Goal: Transaction & Acquisition: Purchase product/service

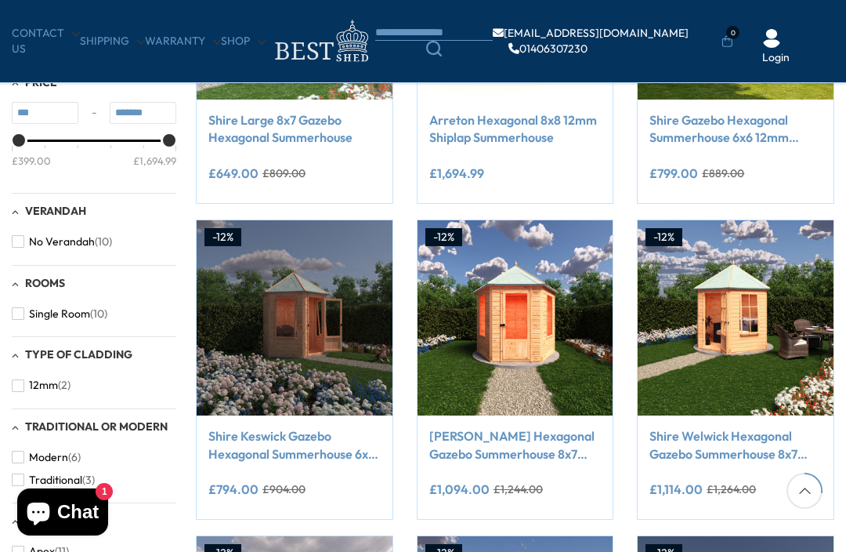
scroll to position [458, 0]
click at [33, 231] on button "No Verandah (10)" at bounding box center [62, 242] width 100 height 23
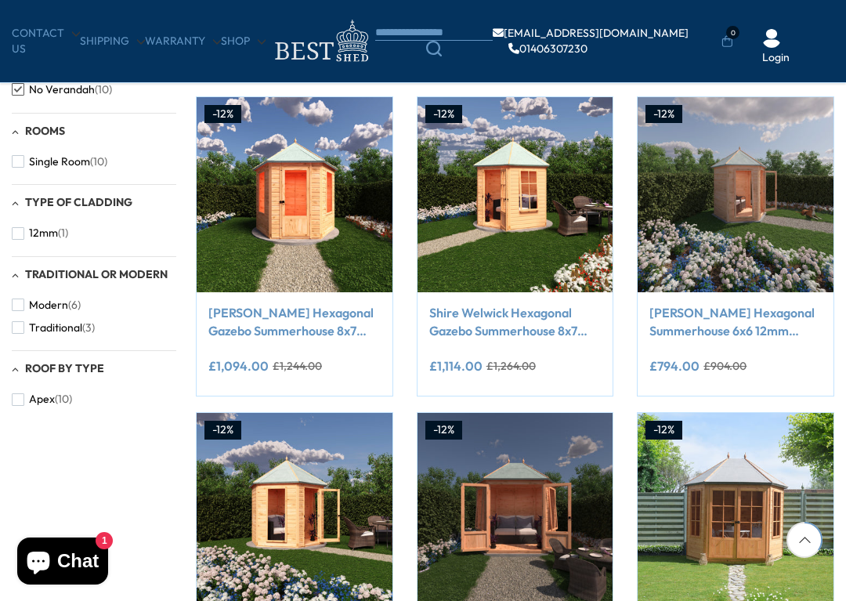
scroll to position [584, 0]
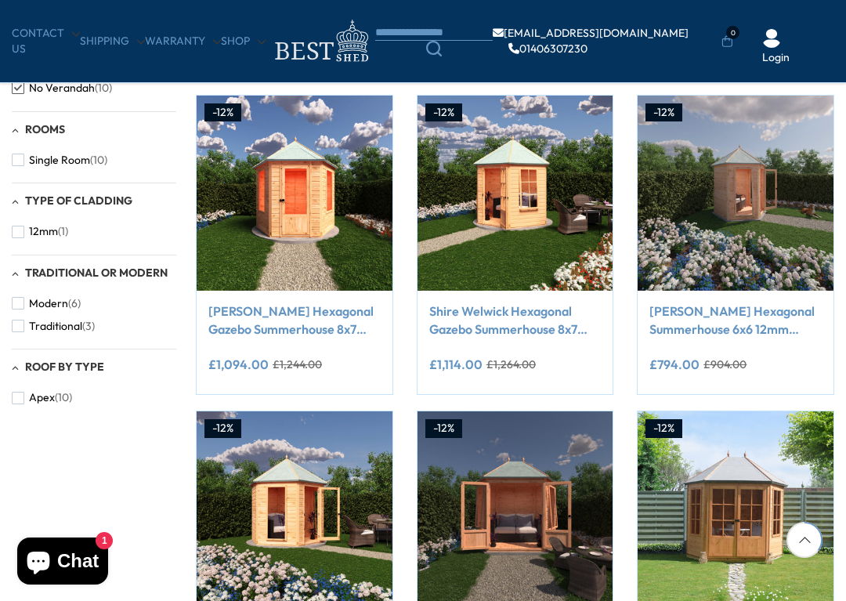
click at [79, 360] on span "Roof By Type" at bounding box center [64, 367] width 79 height 14
click at [82, 360] on span "Roof By Type" at bounding box center [64, 367] width 79 height 14
click at [45, 394] on span "Apex" at bounding box center [42, 397] width 26 height 13
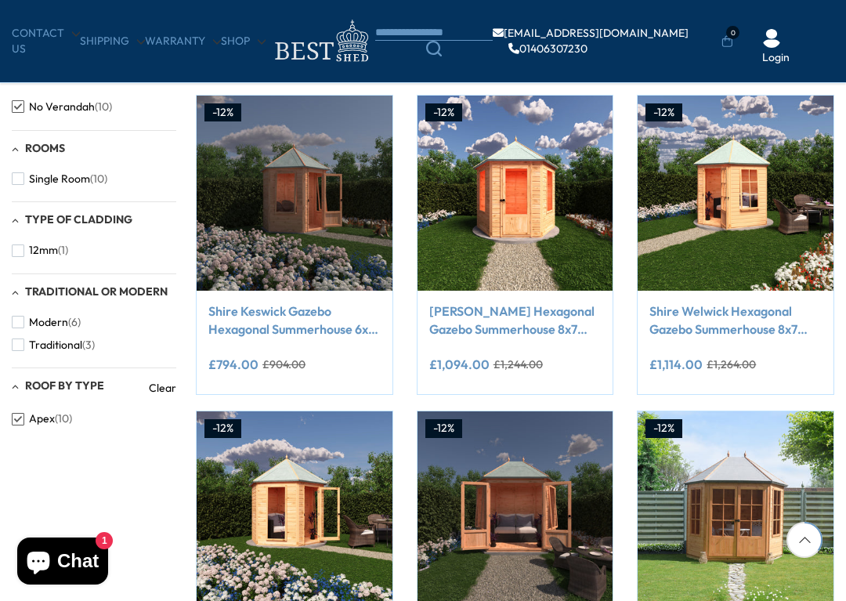
click at [173, 380] on link "Clear" at bounding box center [162, 388] width 27 height 16
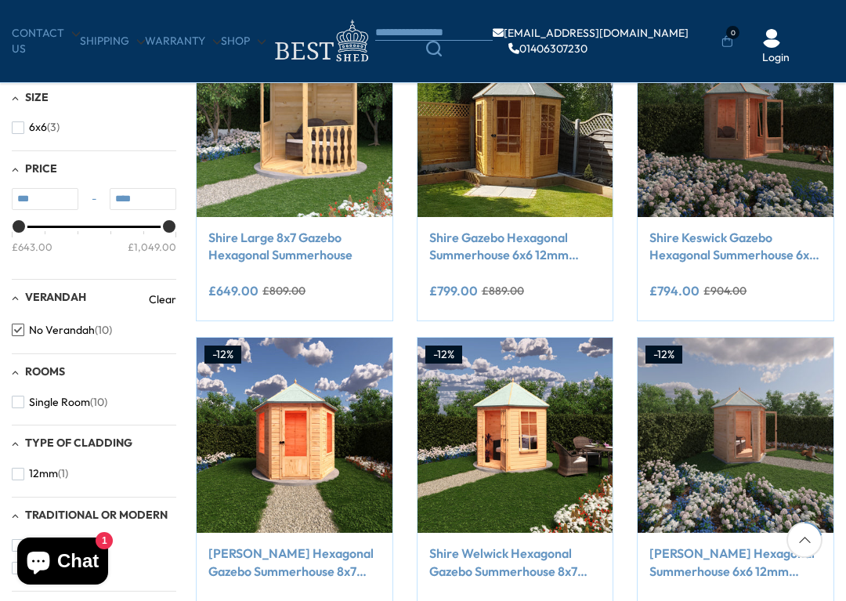
scroll to position [342, 0]
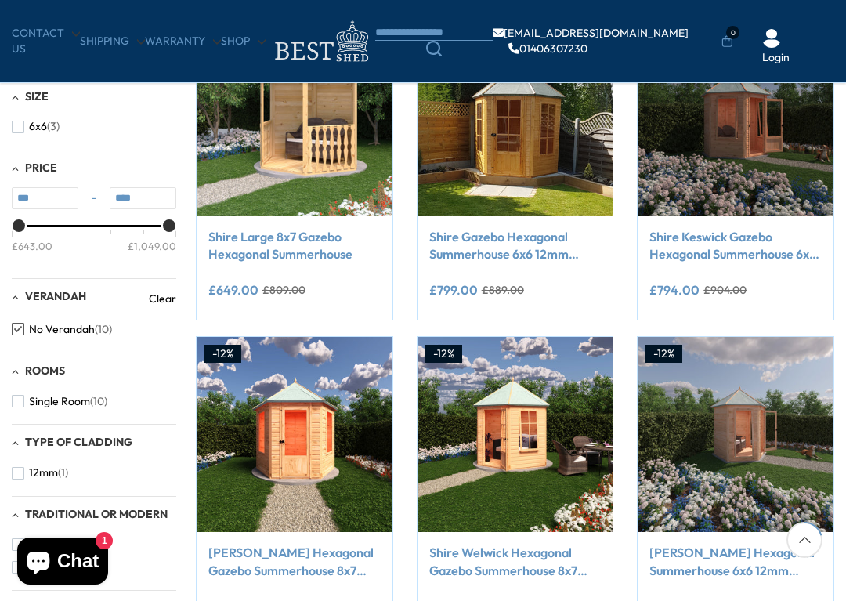
click at [34, 395] on span "Single Room" at bounding box center [59, 401] width 61 height 13
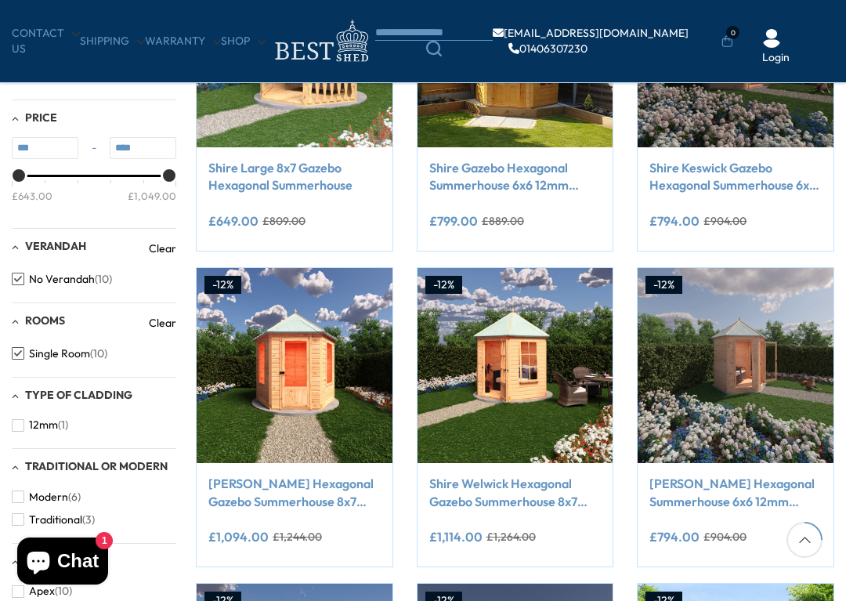
scroll to position [413, 0]
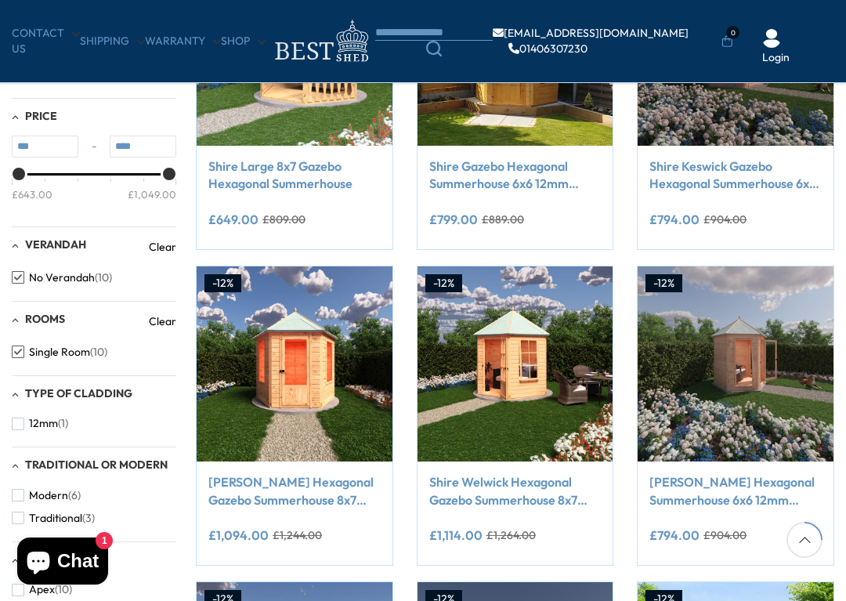
click at [292, 339] on img at bounding box center [295, 364] width 196 height 196
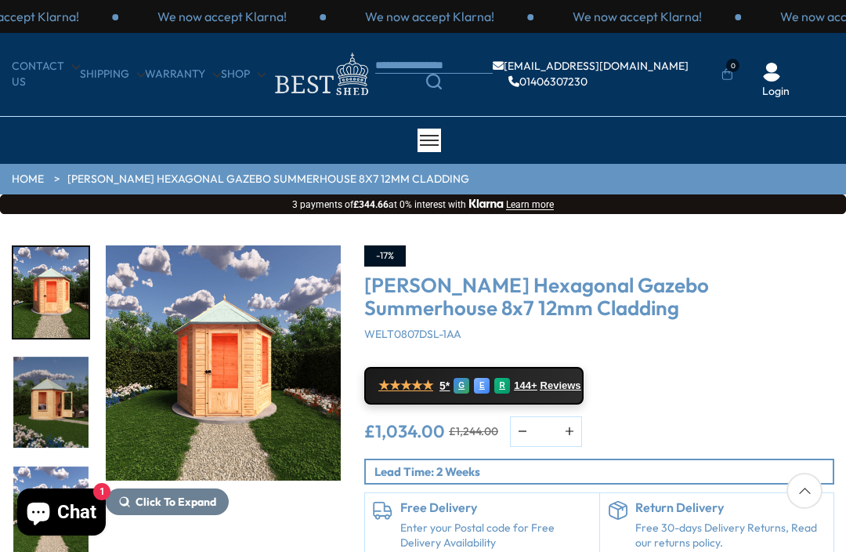
click at [230, 355] on img "1 / 9" at bounding box center [223, 362] width 235 height 235
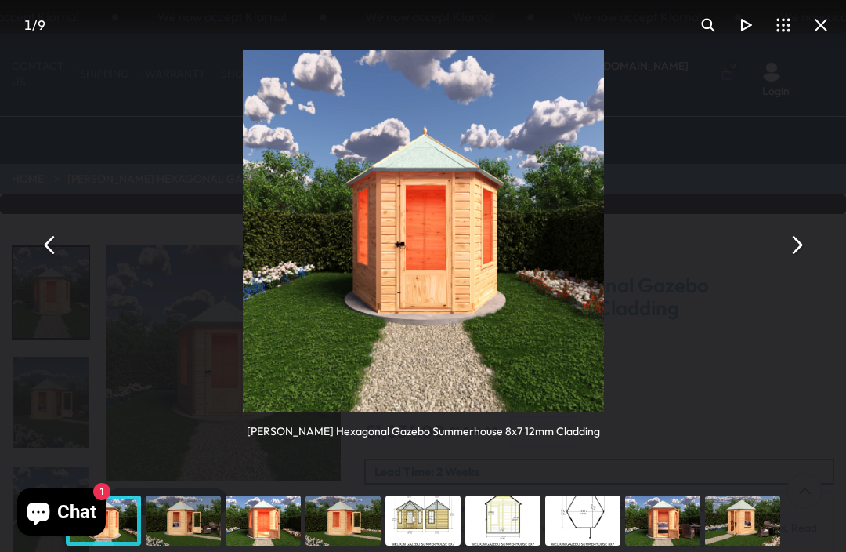
click at [800, 247] on button "You can close this modal content with the ESC key" at bounding box center [796, 245] width 38 height 38
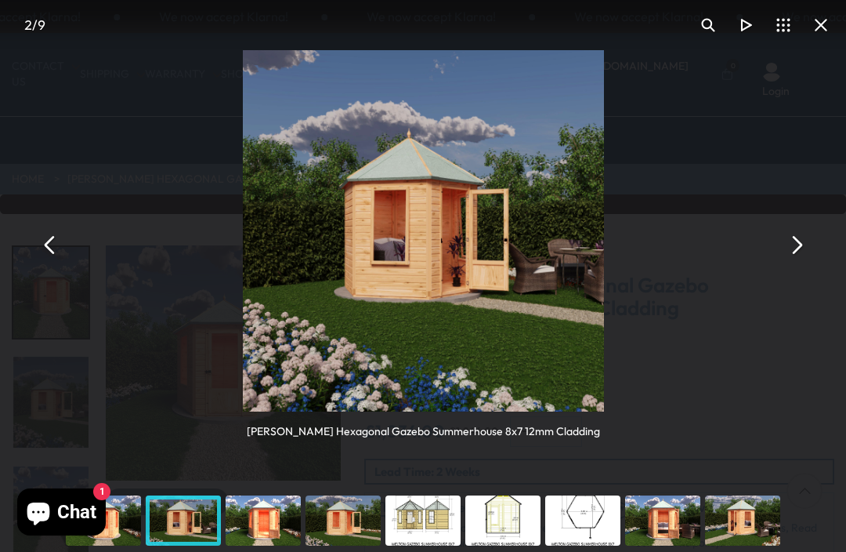
click at [803, 239] on button "You can close this modal content with the ESC key" at bounding box center [796, 245] width 38 height 38
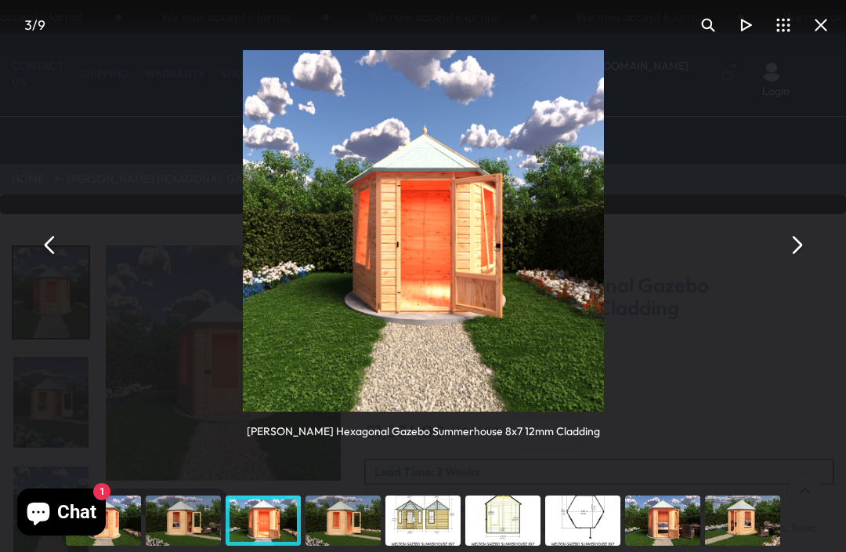
click at [792, 246] on button "You can close this modal content with the ESC key" at bounding box center [796, 245] width 38 height 38
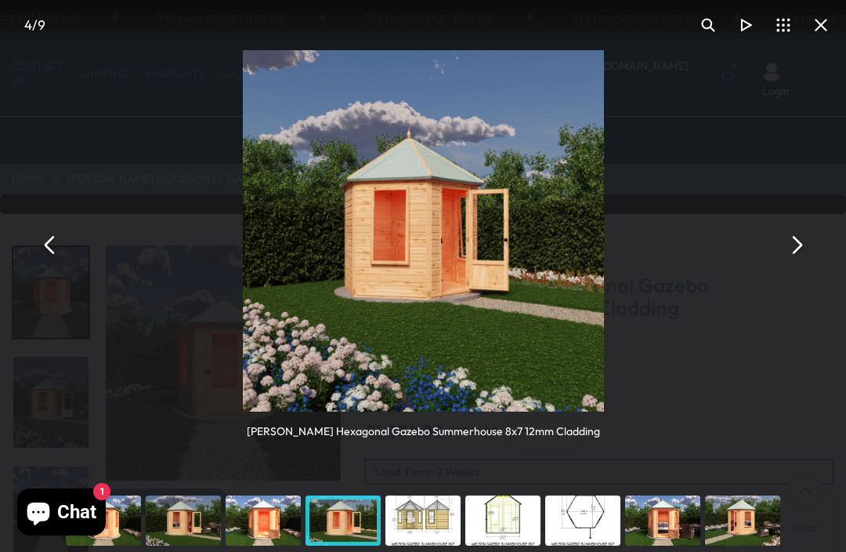
click at [783, 275] on div "[PERSON_NAME] Hexagonal Gazebo Summerhouse 8x7 12mm Cladding" at bounding box center [423, 244] width 846 height 489
